Goal: Check status: Check status

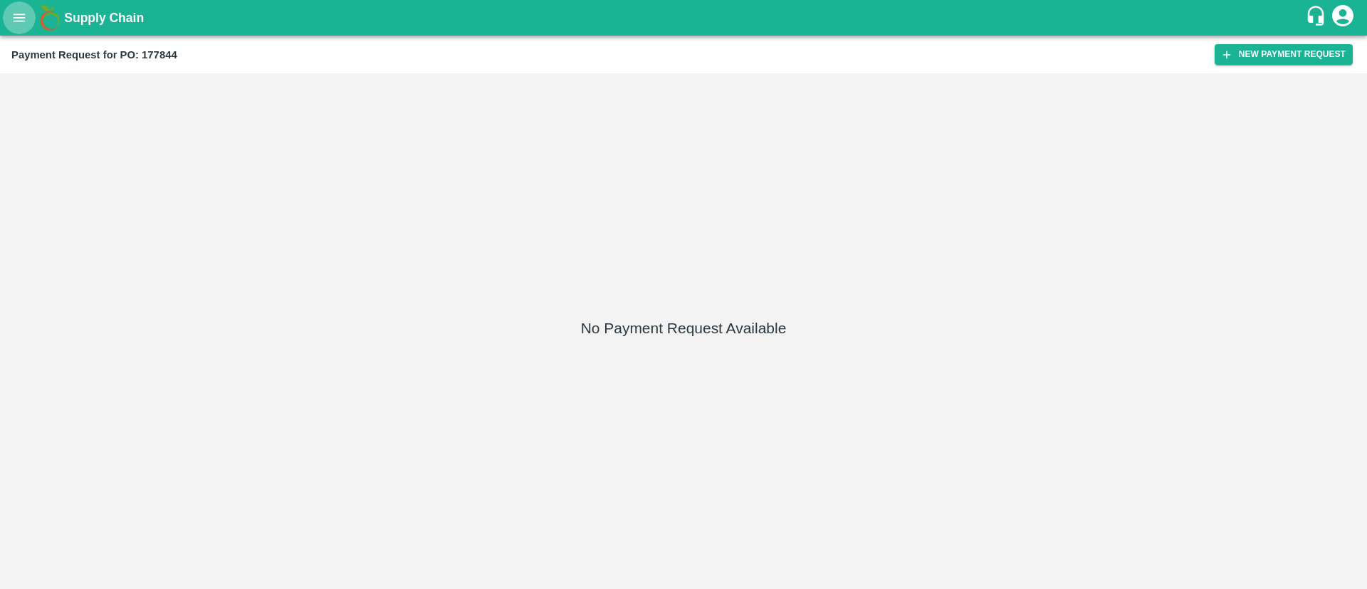
click at [16, 20] on icon "open drawer" at bounding box center [19, 18] width 16 height 16
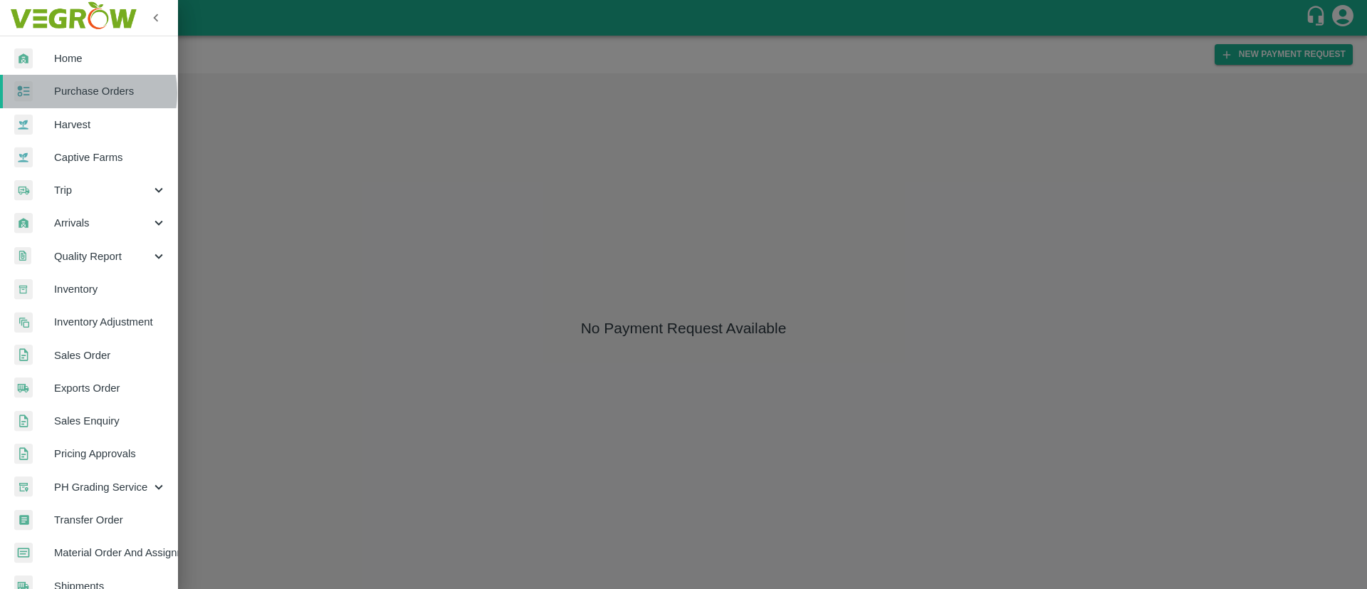
click at [78, 93] on span "Purchase Orders" at bounding box center [110, 91] width 112 height 16
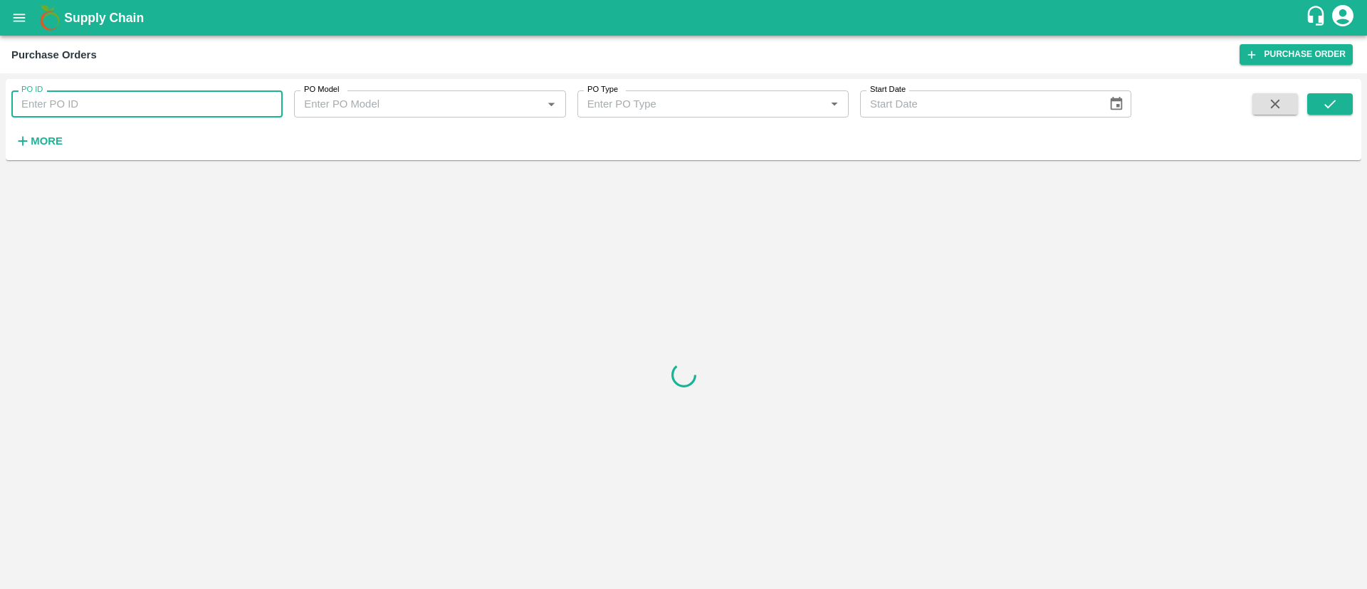
click at [107, 109] on input "PO ID" at bounding box center [146, 103] width 271 height 27
type input "178908"
click at [1318, 105] on button "submit" at bounding box center [1330, 103] width 46 height 21
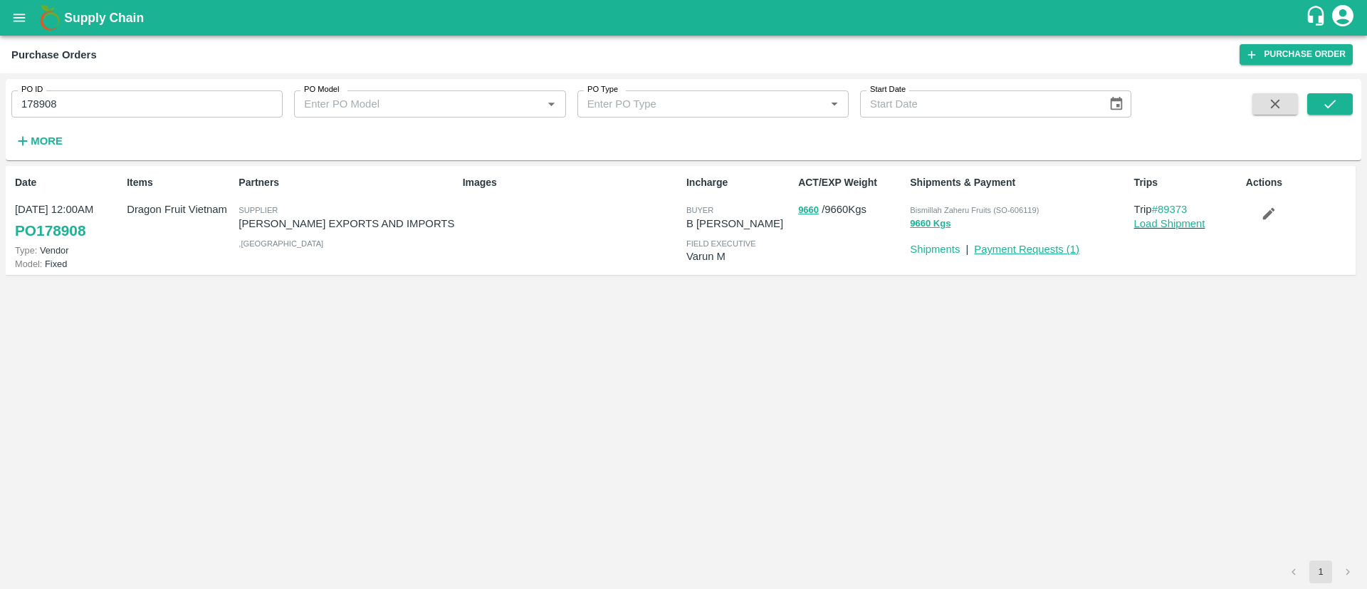
click at [1051, 248] on link "Payment Requests ( 1 )" at bounding box center [1026, 248] width 105 height 11
